Goal: Task Accomplishment & Management: Manage account settings

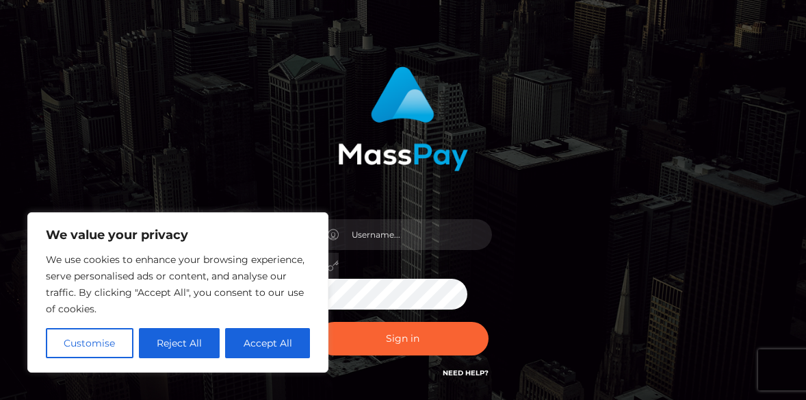
scroll to position [68, 0]
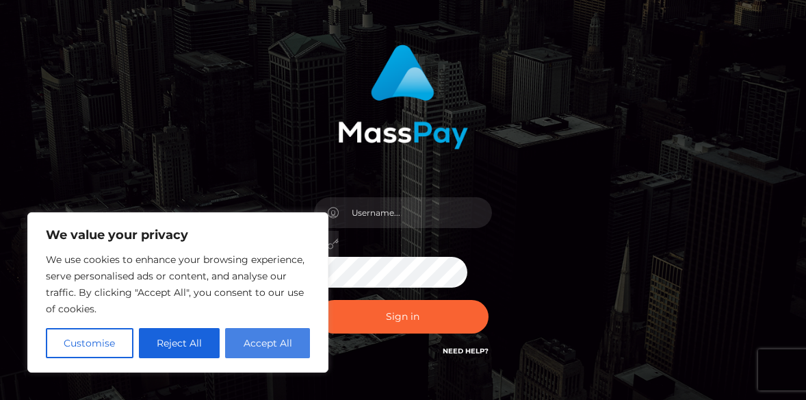
click at [256, 342] on button "Accept All" at bounding box center [267, 343] width 85 height 30
checkbox input "true"
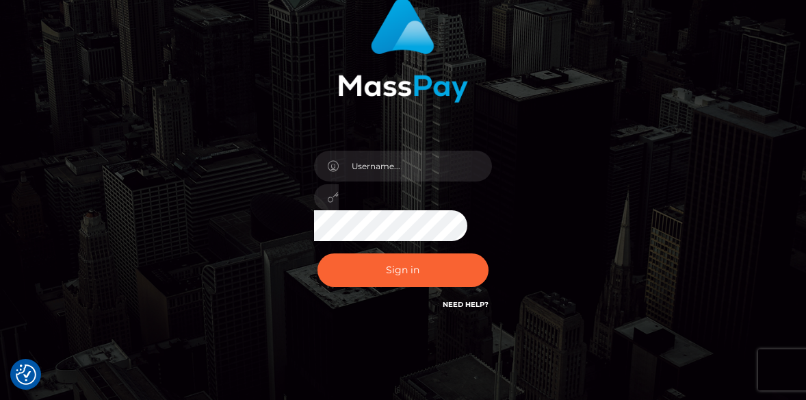
scroll to position [137, 0]
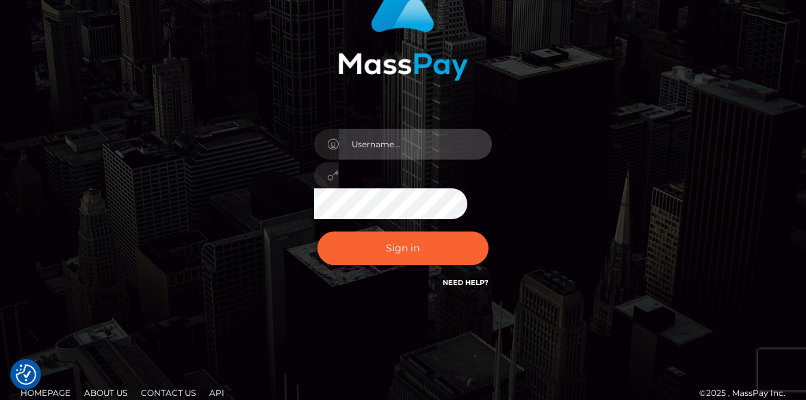
click at [444, 144] on input "text" at bounding box center [415, 144] width 153 height 31
type input "aphrodite.studio.adm@gmail.com"
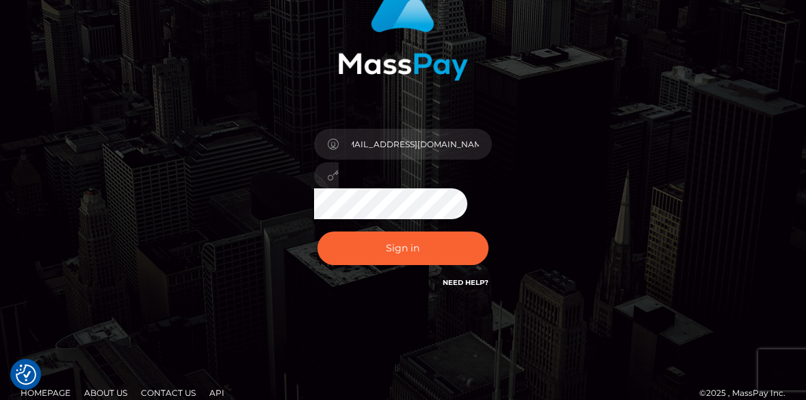
scroll to position [0, 0]
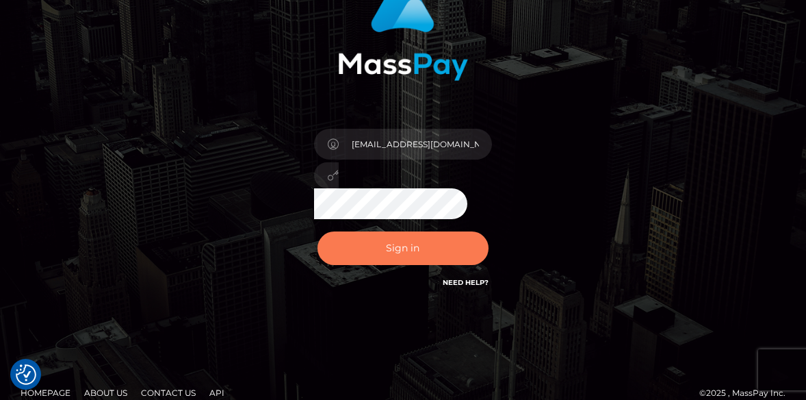
click at [412, 246] on button "Sign in" at bounding box center [403, 248] width 171 height 34
